Goal: Information Seeking & Learning: Learn about a topic

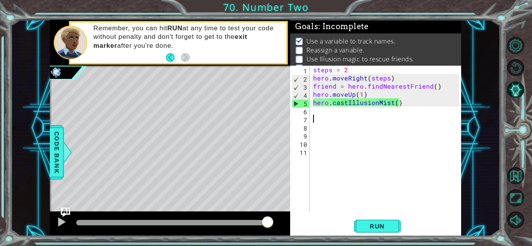
scroll to position [5, 0]
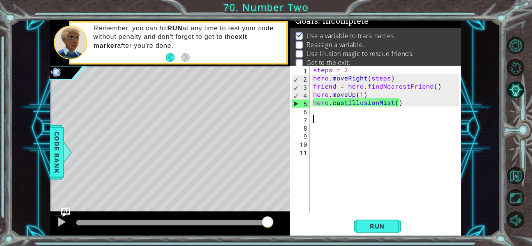
click at [322, 111] on div "steps = 2 hero . moveRight ( steps ) friend = hero . findNearestFriend ( ) hero…" at bounding box center [387, 148] width 151 height 164
click at [378, 224] on span "Run" at bounding box center [377, 227] width 31 height 8
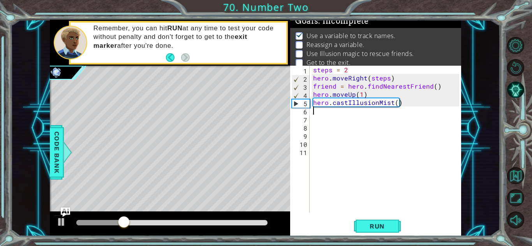
click at [368, 88] on div "steps = 2 hero . moveRight ( steps ) friend = hero . findNearestFriend ( ) hero…" at bounding box center [387, 148] width 151 height 164
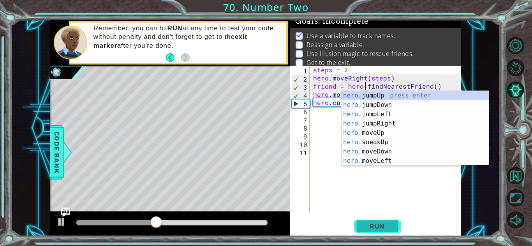
click at [382, 221] on button "Run" at bounding box center [377, 226] width 47 height 17
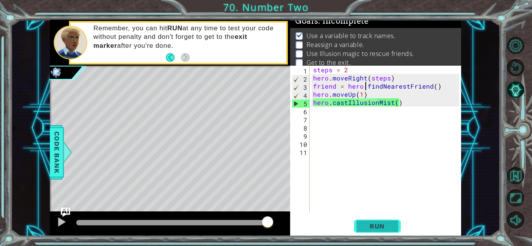
click at [382, 221] on button "Run" at bounding box center [377, 226] width 47 height 17
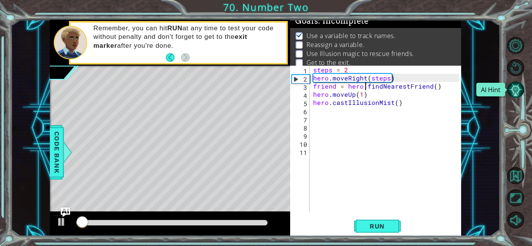
click at [519, 88] on button "AI Hint" at bounding box center [515, 89] width 17 height 17
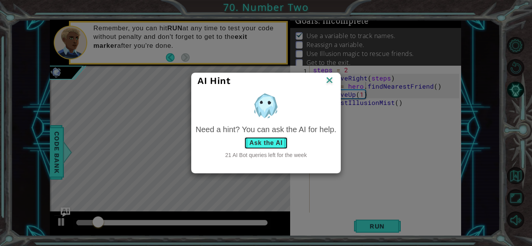
click at [274, 139] on button "Ask the AI" at bounding box center [265, 143] width 43 height 12
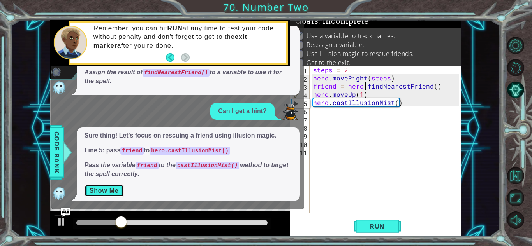
click at [109, 192] on button "Show Me" at bounding box center [104, 191] width 39 height 12
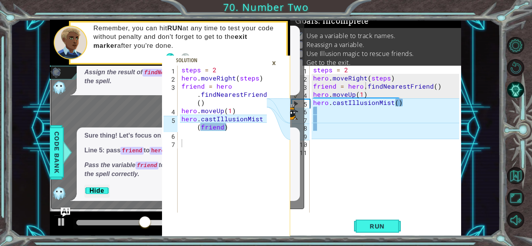
click at [397, 102] on div "steps = 2 hero . moveRight ( steps ) friend = hero . findNearestFriend ( ) hero…" at bounding box center [387, 148] width 151 height 164
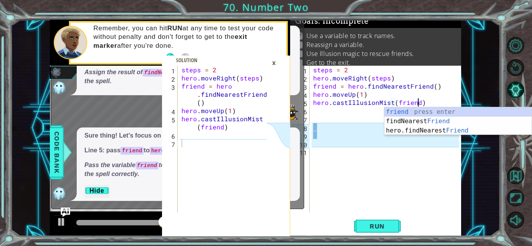
scroll to position [0, 6]
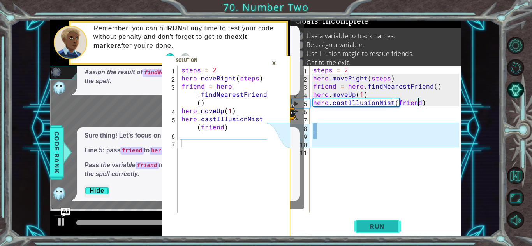
type textarea "hero.castIllusionMist(friend)"
click at [380, 225] on span "Run" at bounding box center [377, 227] width 31 height 8
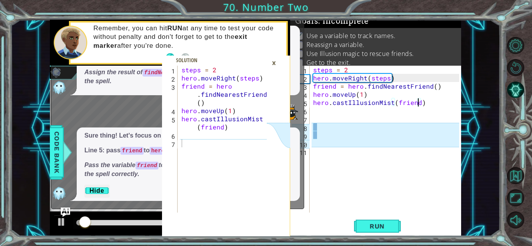
click at [276, 63] on div "×" at bounding box center [274, 62] width 12 height 13
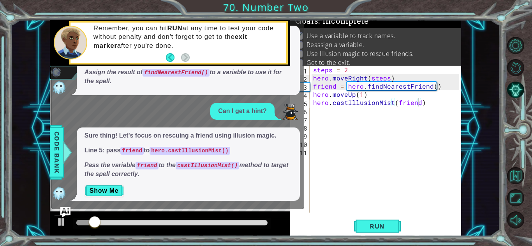
click at [68, 210] on img "Ask AI" at bounding box center [65, 212] width 10 height 10
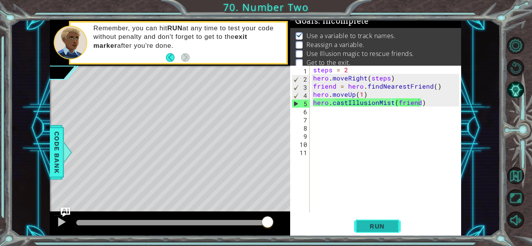
click at [373, 224] on span "Run" at bounding box center [377, 227] width 31 height 8
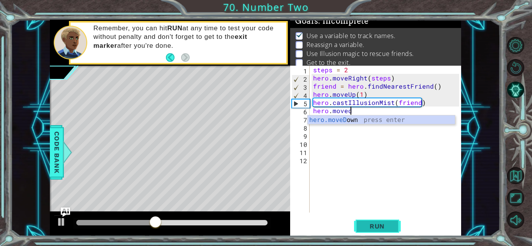
scroll to position [0, 2]
type textarea "hero.moveDown(1)"
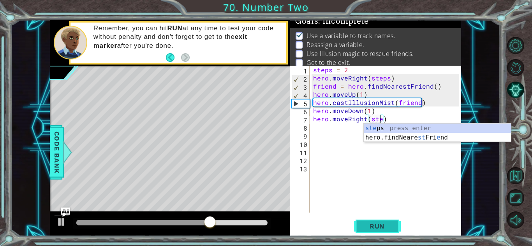
scroll to position [0, 4]
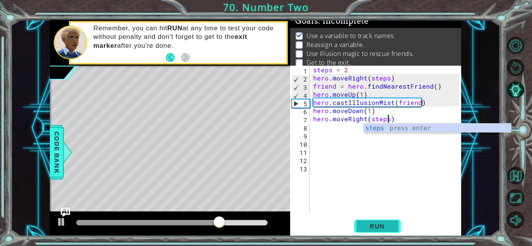
type textarea "hero.moveRight(steps)"
click at [387, 231] on button "Run" at bounding box center [377, 226] width 47 height 17
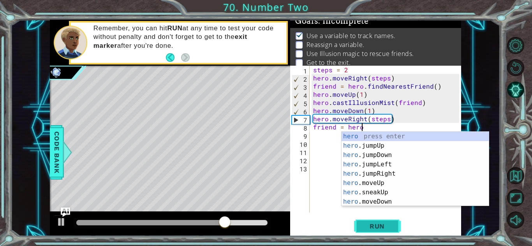
scroll to position [0, 3]
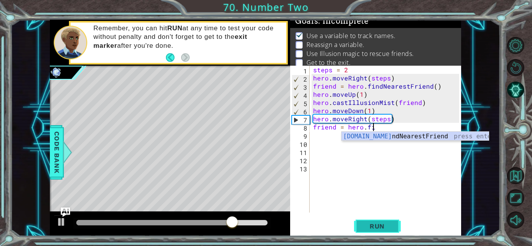
type textarea "friend = hero.fin"
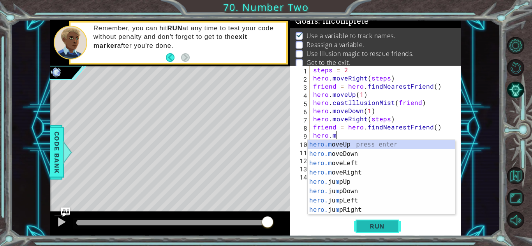
scroll to position [0, 1]
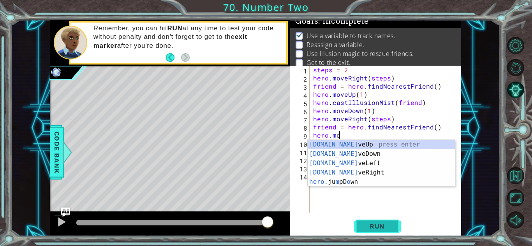
type textarea "hero.moveUp(1)"
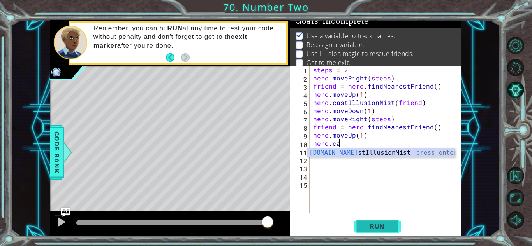
type textarea "hero.castIllusionMist(friend)"
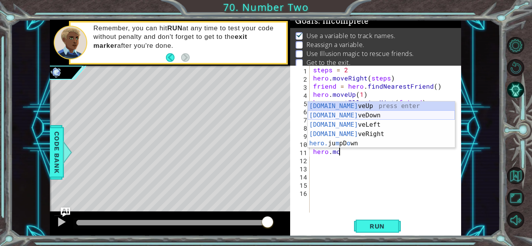
click at [356, 114] on div "[DOMAIN_NAME] veUp press enter [DOMAIN_NAME] veDown press enter [DOMAIN_NAME] v…" at bounding box center [381, 134] width 147 height 65
type textarea "hero.moveDown(1)"
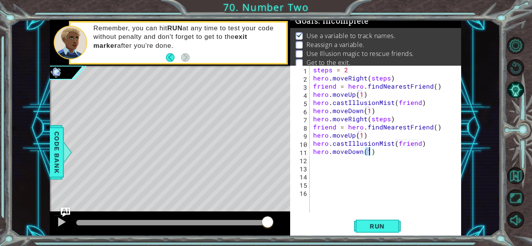
click at [394, 154] on div "steps = 2 hero . moveRight ( steps ) friend = hero . findNearestFriend ( ) hero…" at bounding box center [387, 148] width 151 height 164
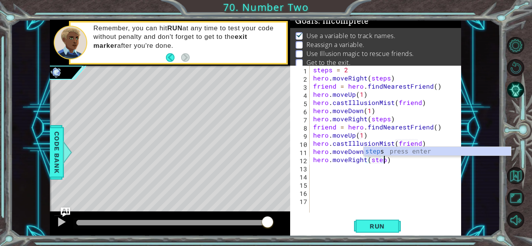
scroll to position [0, 4]
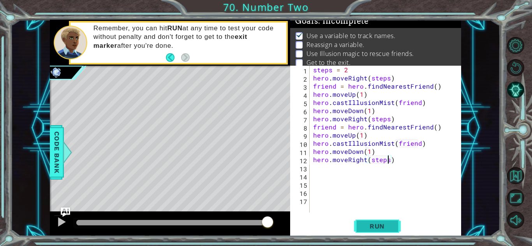
type textarea "hero.moveRight(steps)"
click at [391, 223] on span "Run" at bounding box center [377, 227] width 31 height 8
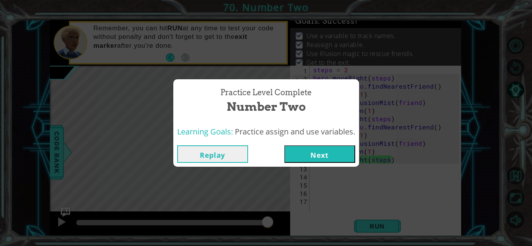
click at [312, 153] on button "Next" at bounding box center [319, 155] width 71 height 18
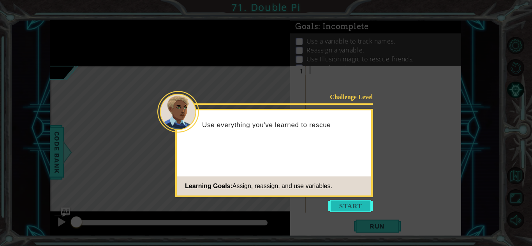
click at [354, 208] on button "Start" at bounding box center [350, 206] width 44 height 12
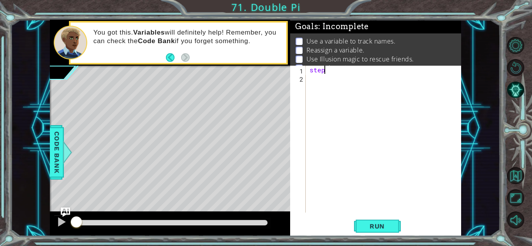
scroll to position [0, 1]
type textarea "steps = 2"
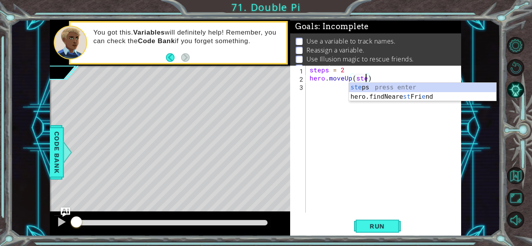
scroll to position [0, 4]
type textarea "hero.moveUp(steps)"
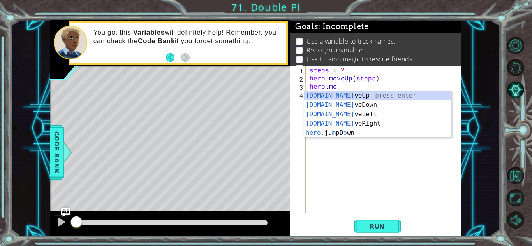
scroll to position [0, 1]
click at [366, 127] on div "[DOMAIN_NAME] veUp press enter [DOMAIN_NAME] veDown press enter [DOMAIN_NAME] v…" at bounding box center [377, 123] width 147 height 65
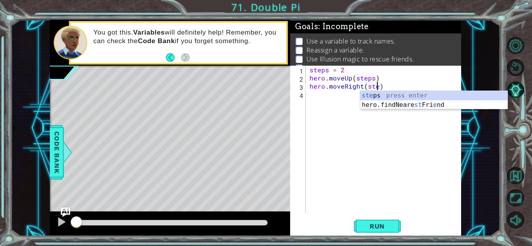
scroll to position [0, 4]
type textarea "hero.moveRight(steps)"
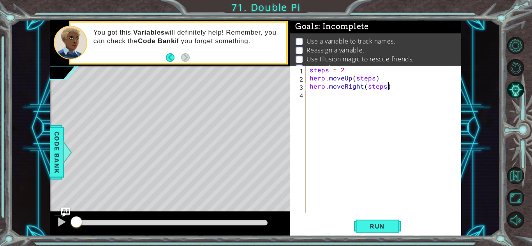
type textarea "\"
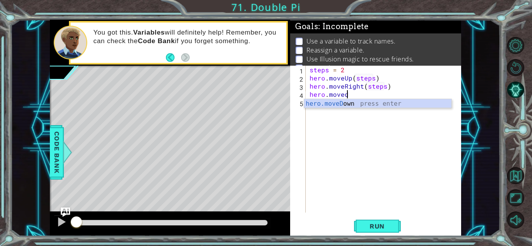
scroll to position [0, 2]
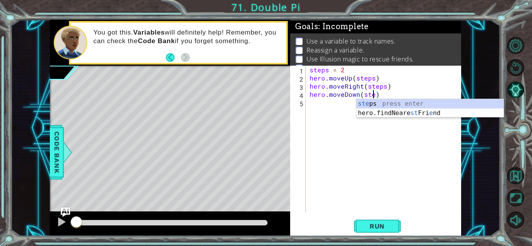
type textarea "hero.moveDown(steps)"
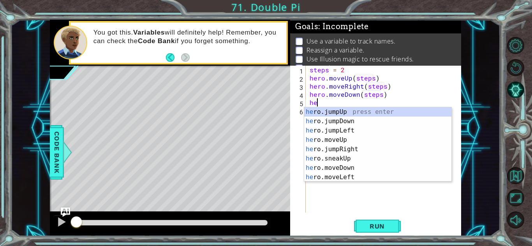
scroll to position [0, 0]
type textarea "h"
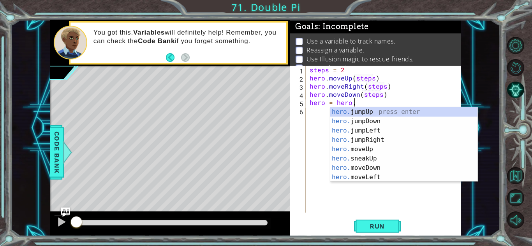
scroll to position [0, 2]
type textarea "hero = hero.f"
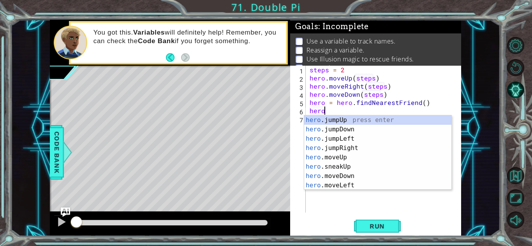
scroll to position [0, 1]
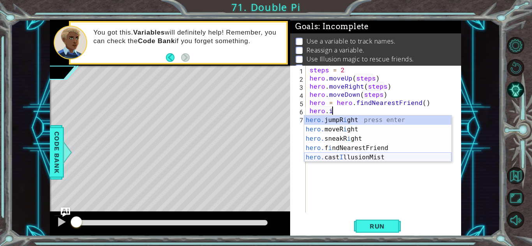
click at [381, 157] on div "hero. jumpR i ght press enter hero. moveR i ght press enter hero. sneakR i ght …" at bounding box center [377, 148] width 147 height 65
type textarea "hero.castIllusionMist(friend)"
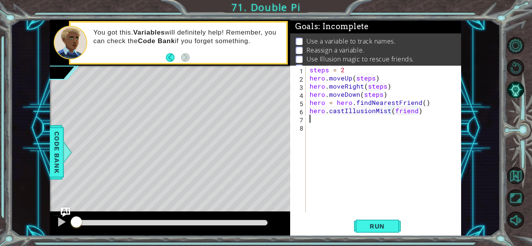
scroll to position [0, 0]
click at [379, 221] on button "Run" at bounding box center [377, 226] width 47 height 17
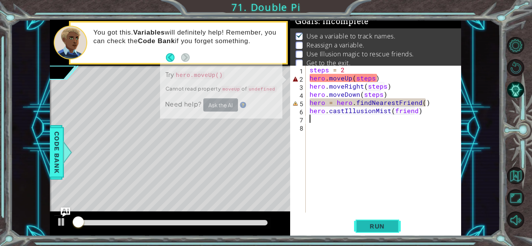
scroll to position [5, 0]
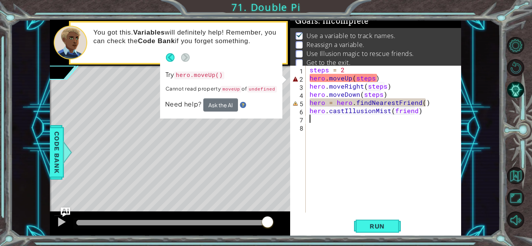
click at [381, 76] on div "steps = 2 hero . moveUp ( steps ) hero . moveRight ( steps ) hero . moveDown ( …" at bounding box center [385, 148] width 155 height 164
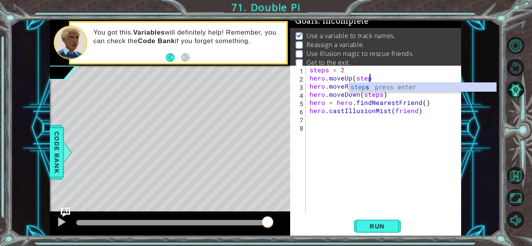
scroll to position [0, 4]
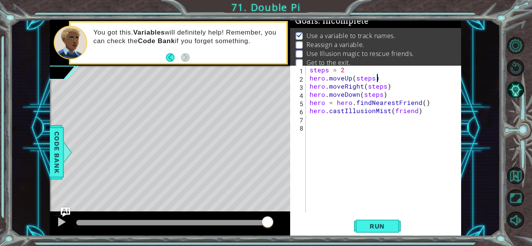
click at [394, 84] on div "steps = 2 hero . moveUp ( steps ) hero . moveRight ( steps ) hero . moveDown ( …" at bounding box center [385, 148] width 155 height 164
click at [398, 96] on div "steps = 2 hero . moveUp ( steps ) hero . moveRight ( steps ) hero . moveDown ( …" at bounding box center [385, 148] width 155 height 164
click at [424, 110] on div "steps = 2 hero . moveUp ( steps ) hero . moveRight ( steps ) hero . moveDown ( …" at bounding box center [385, 148] width 155 height 164
click at [379, 231] on button "Run" at bounding box center [377, 226] width 47 height 17
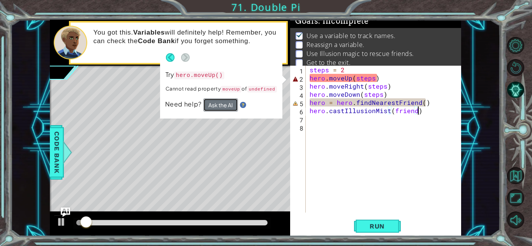
click at [216, 106] on button "Ask the AI" at bounding box center [220, 105] width 35 height 13
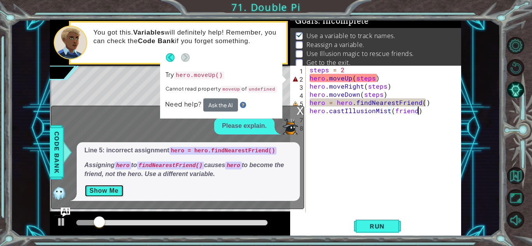
click at [108, 187] on button "Show Me" at bounding box center [104, 191] width 39 height 12
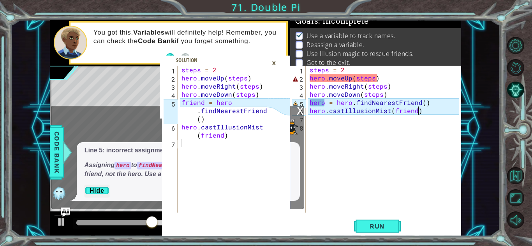
click at [327, 104] on div "steps = 2 hero . moveUp ( steps ) hero . moveRight ( steps ) hero . moveDown ( …" at bounding box center [385, 148] width 155 height 164
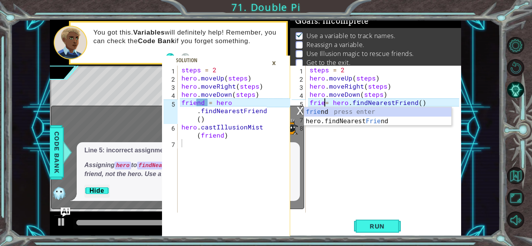
scroll to position [0, 1]
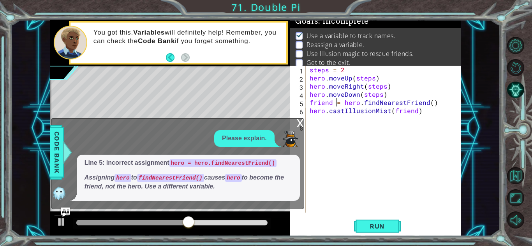
type textarea "friend = hero.findNearestFriend()"
click at [300, 122] on div "x" at bounding box center [300, 123] width 7 height 8
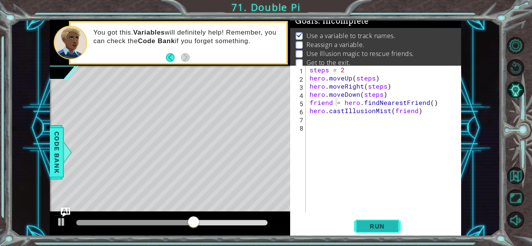
click at [387, 232] on button "Run" at bounding box center [377, 226] width 47 height 17
